Goal: Check status: Check status

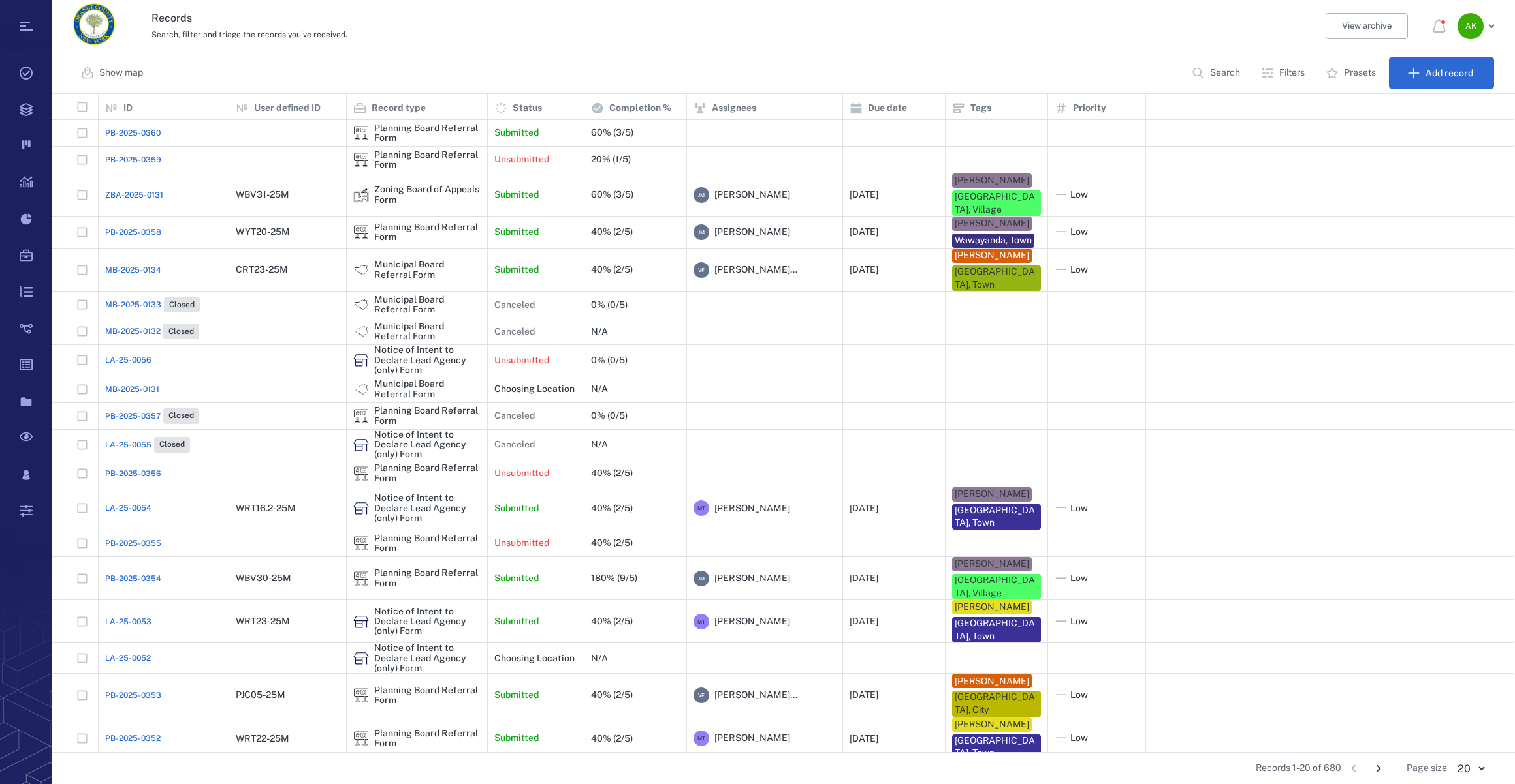
click at [156, 136] on span "PB-2025-0360" at bounding box center [132, 133] width 55 height 11
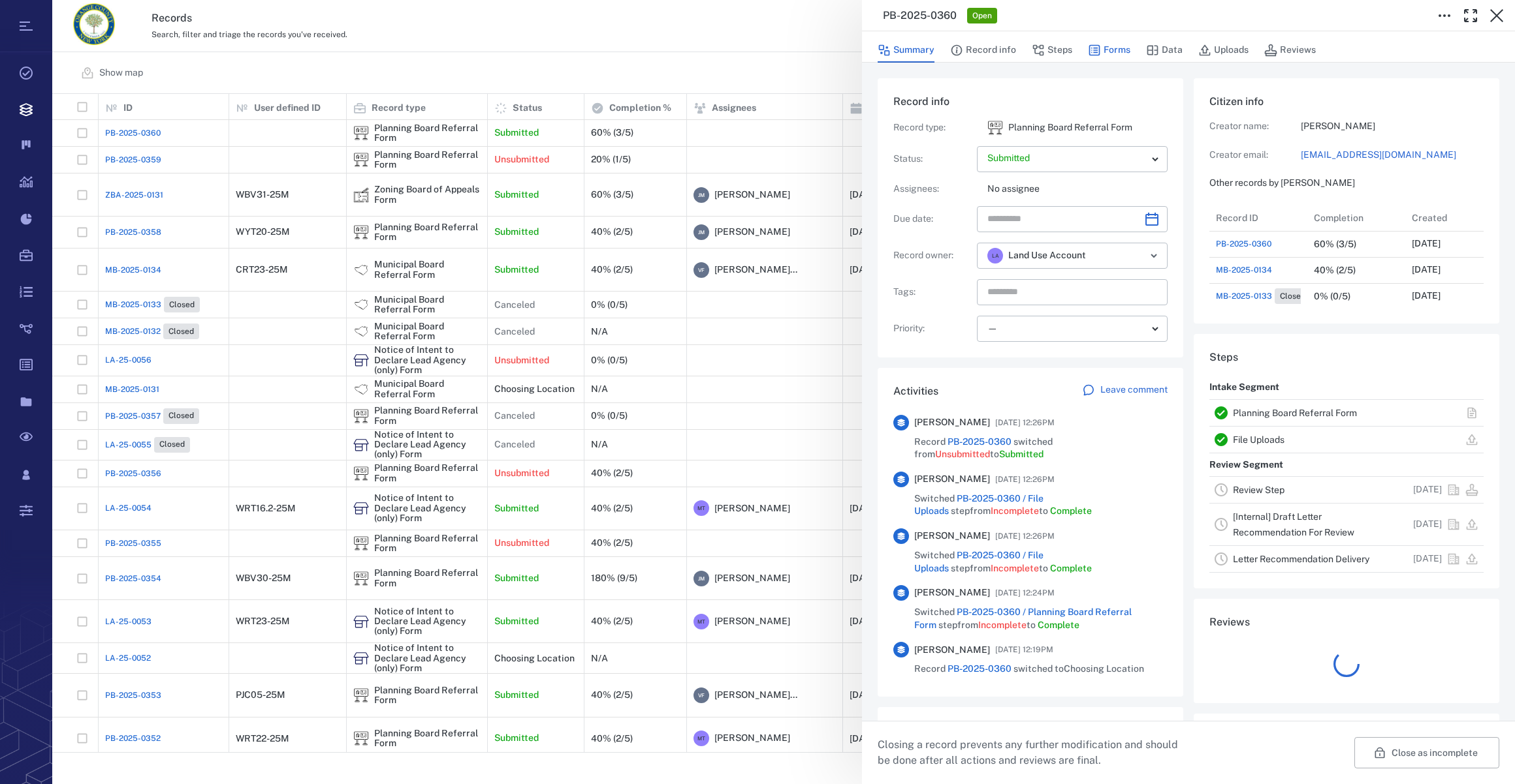
scroll to position [678, 252]
click at [1122, 52] on button "Forms" at bounding box center [1109, 50] width 42 height 25
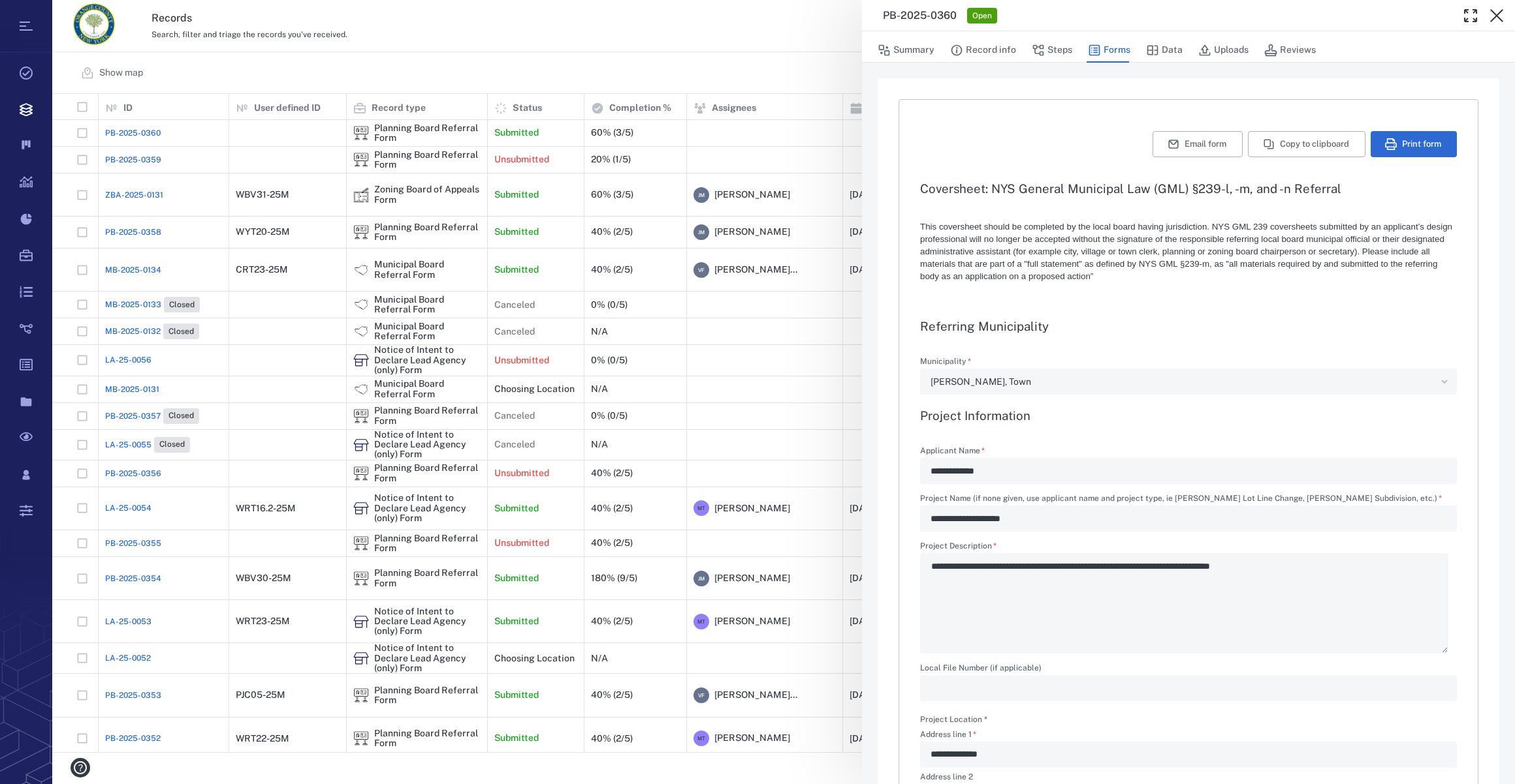
drag, startPoint x: 1497, startPoint y: 12, endPoint x: 625, endPoint y: 421, distance: 963.2
click at [1497, 12] on icon "button" at bounding box center [1497, 16] width 16 height 16
